Goal: Information Seeking & Learning: Learn about a topic

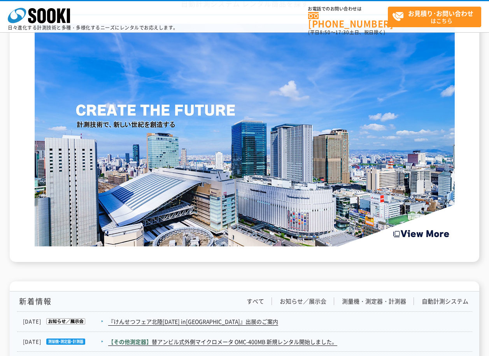
scroll to position [1129, 0]
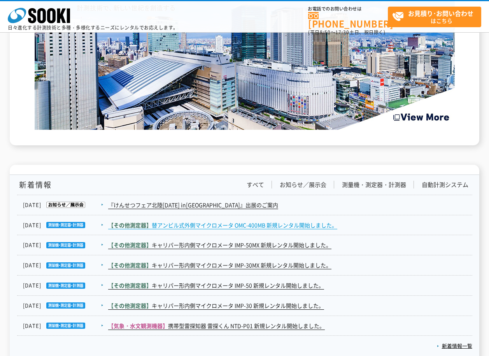
click at [296, 229] on link "【その他測定器】 替アンビル式外側マイクロメータ OMC-400MB 新規レンタル開始しました。" at bounding box center [222, 225] width 229 height 8
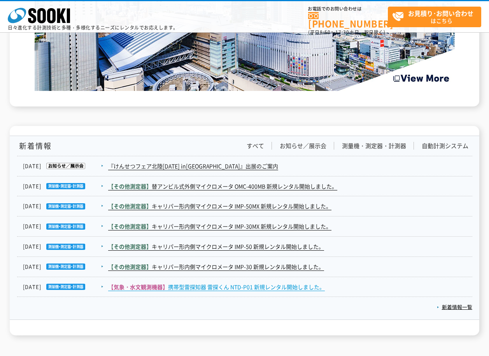
click at [237, 287] on link "【気象・水文観測機器】 携帯型雷探知器 雷探くん NTD-P01 新規レンタル開始しました。" at bounding box center [216, 287] width 217 height 8
